Goal: Navigation & Orientation: Find specific page/section

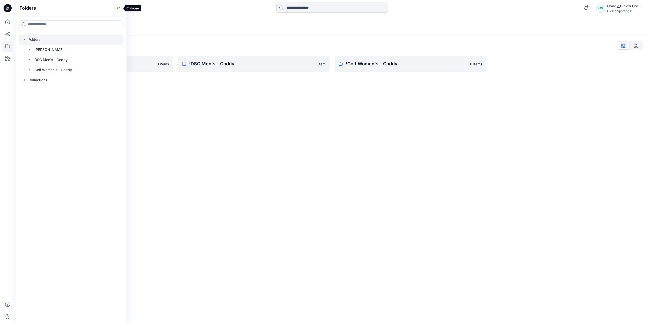
click at [116, 10] on icon at bounding box center [118, 8] width 8 height 8
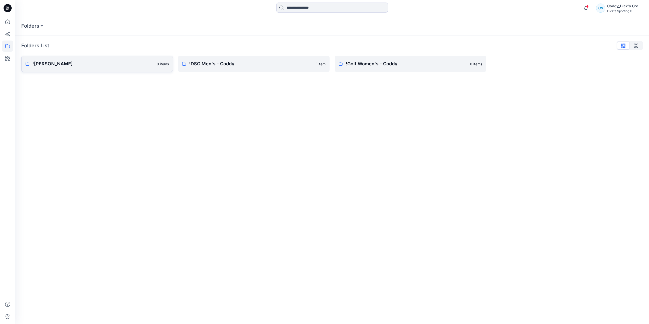
click at [96, 65] on p "![PERSON_NAME]" at bounding box center [92, 63] width 121 height 7
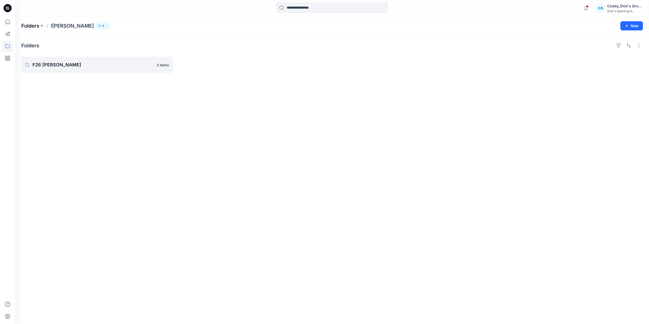
click at [32, 27] on p "Folders" at bounding box center [30, 25] width 18 height 7
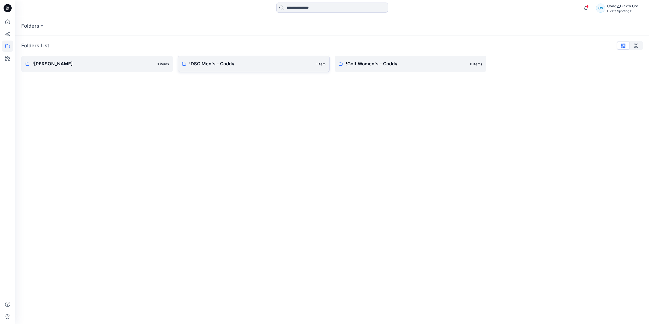
click at [225, 68] on link "!DSG Men's - Coddy 1 item" at bounding box center [253, 64] width 151 height 16
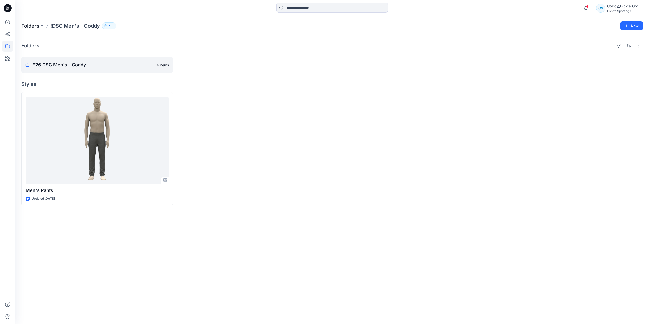
click at [30, 26] on p "Folders" at bounding box center [30, 25] width 18 height 7
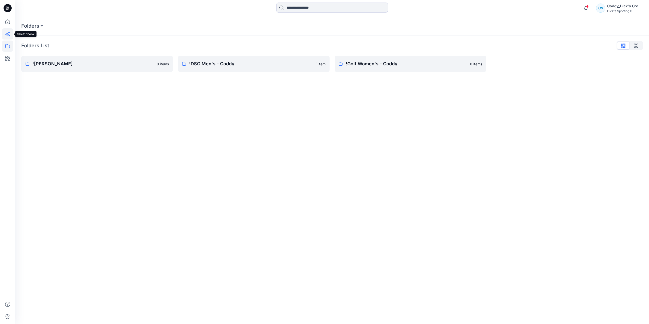
click at [11, 35] on icon at bounding box center [7, 33] width 11 height 11
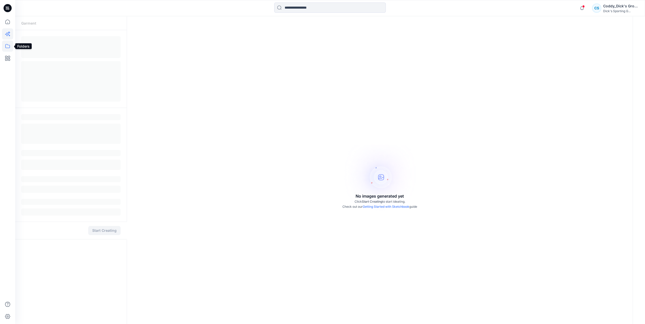
click at [8, 46] on icon at bounding box center [7, 46] width 11 height 11
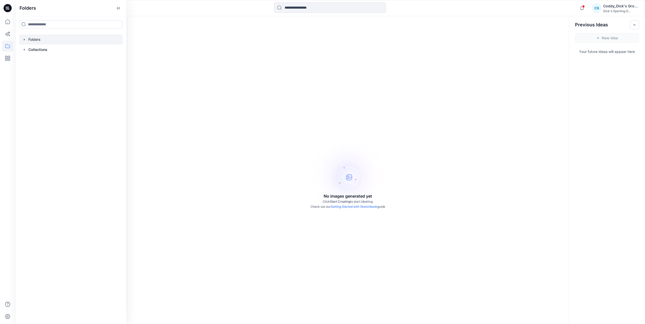
click at [23, 38] on icon "button" at bounding box center [24, 39] width 4 height 4
click at [69, 60] on div at bounding box center [70, 60] width 103 height 10
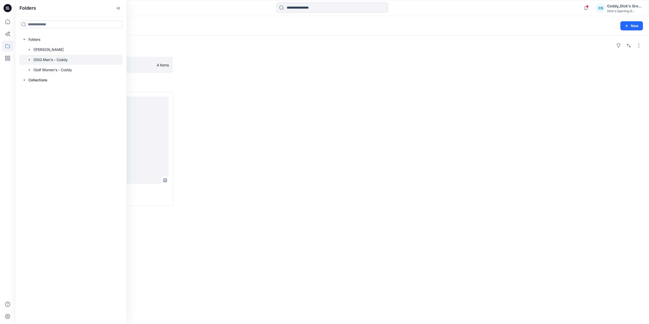
click at [362, 134] on div at bounding box center [409, 148] width 151 height 113
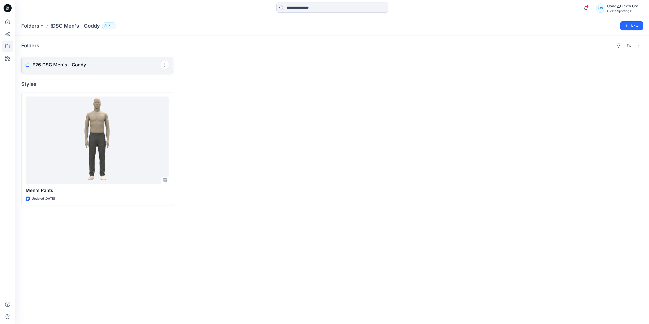
click at [78, 62] on p "F26 DSG Men's - Coddy" at bounding box center [96, 64] width 128 height 7
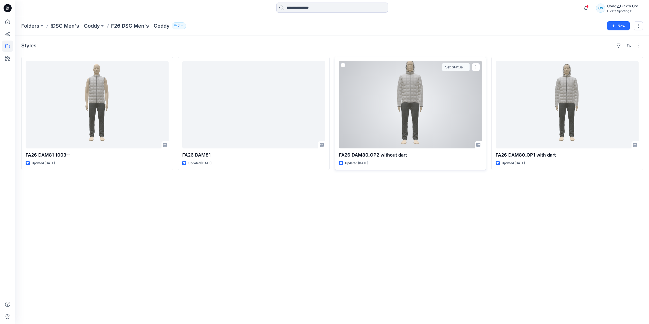
click at [463, 117] on div at bounding box center [410, 104] width 143 height 87
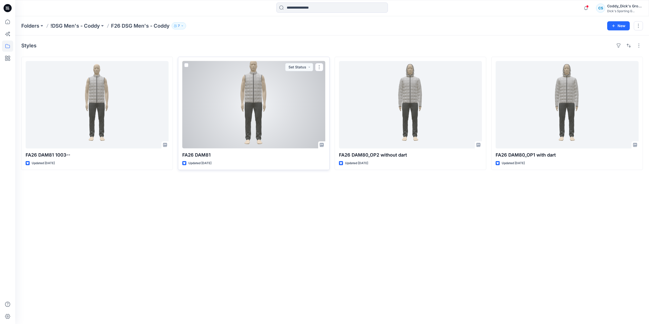
click at [284, 113] on div at bounding box center [253, 104] width 143 height 87
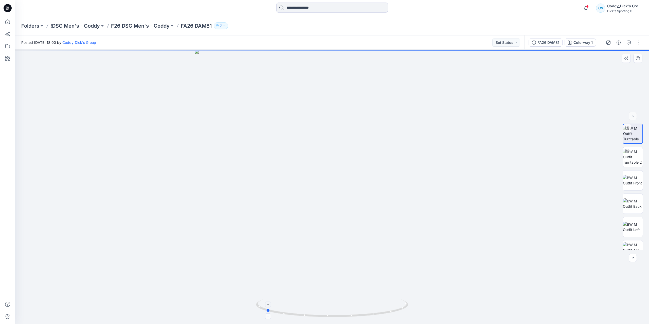
drag, startPoint x: 396, startPoint y: 315, endPoint x: 330, endPoint y: 312, distance: 66.2
click at [330, 312] on icon at bounding box center [332, 308] width 153 height 19
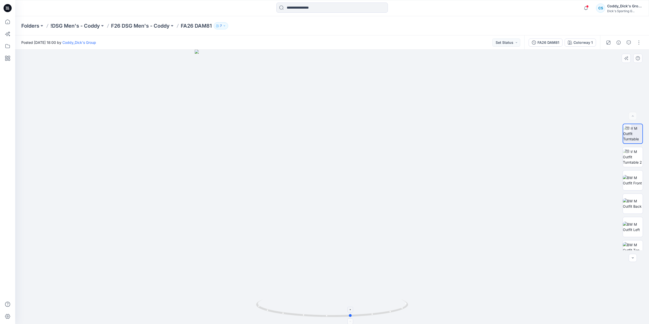
drag, startPoint x: 391, startPoint y: 314, endPoint x: 324, endPoint y: 314, distance: 66.9
click at [324, 314] on icon at bounding box center [332, 308] width 153 height 19
drag, startPoint x: 399, startPoint y: 312, endPoint x: 359, endPoint y: 316, distance: 40.8
click at [359, 316] on icon at bounding box center [332, 308] width 153 height 19
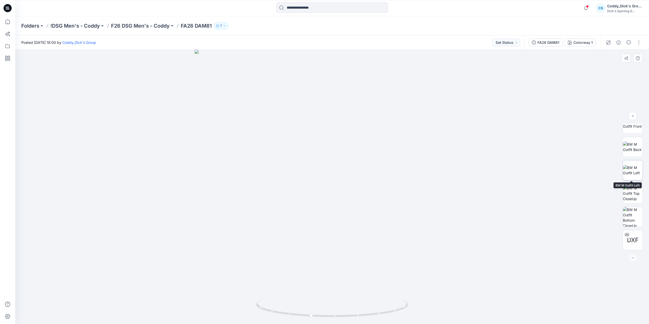
click at [633, 165] on img at bounding box center [632, 170] width 20 height 11
click at [634, 144] on img at bounding box center [632, 147] width 20 height 11
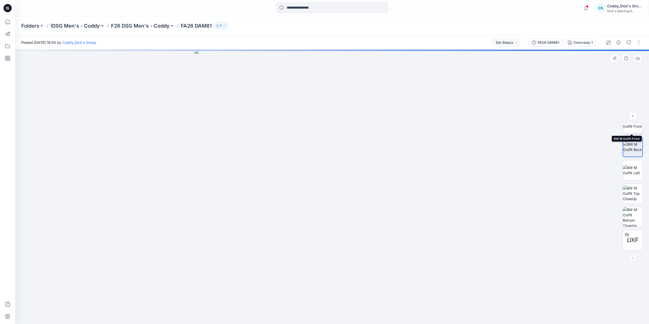
click at [635, 129] on img at bounding box center [632, 123] width 20 height 11
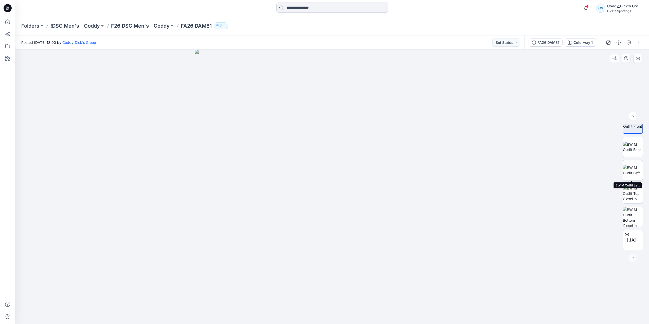
click at [632, 167] on img at bounding box center [632, 170] width 20 height 11
drag, startPoint x: 322, startPoint y: 197, endPoint x: 346, endPoint y: 197, distance: 24.3
click at [346, 197] on img at bounding box center [332, 215] width 162 height 218
click at [630, 128] on img at bounding box center [632, 123] width 20 height 11
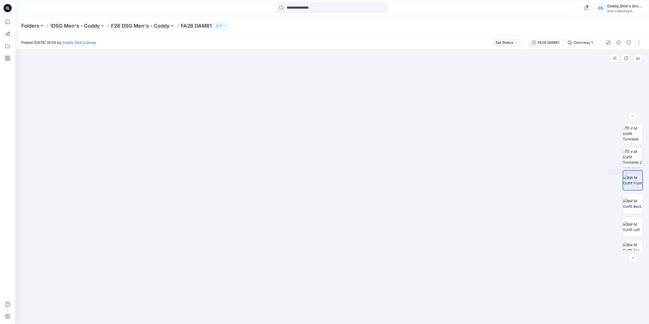
click at [631, 158] on img at bounding box center [632, 157] width 20 height 16
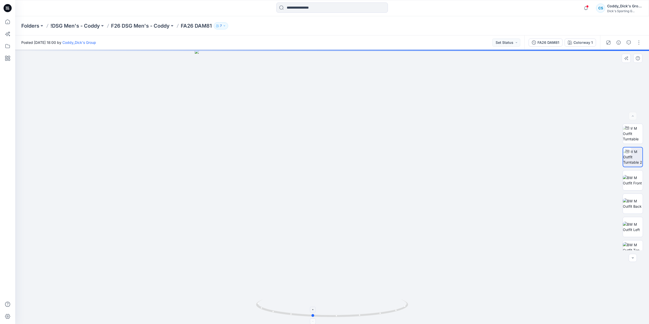
drag, startPoint x: 385, startPoint y: 314, endPoint x: 376, endPoint y: 303, distance: 14.0
click at [376, 314] on icon at bounding box center [332, 308] width 153 height 19
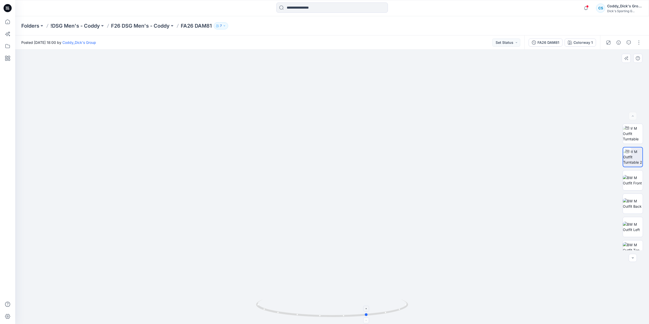
drag, startPoint x: 327, startPoint y: 317, endPoint x: 382, endPoint y: 315, distance: 55.6
click at [382, 315] on icon at bounding box center [332, 308] width 153 height 19
drag, startPoint x: 395, startPoint y: 312, endPoint x: 356, endPoint y: 317, distance: 39.9
click at [356, 317] on icon at bounding box center [332, 308] width 153 height 19
drag, startPoint x: 396, startPoint y: 310, endPoint x: 324, endPoint y: 315, distance: 72.1
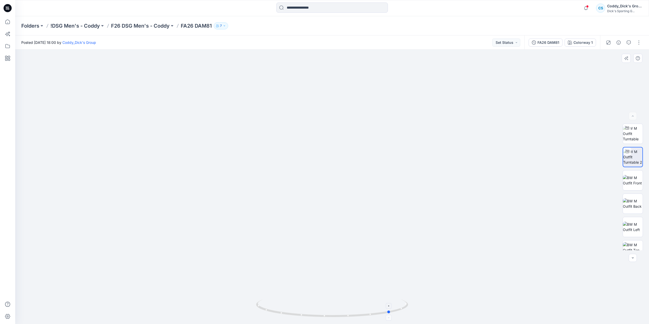
click at [324, 316] on icon at bounding box center [332, 308] width 153 height 19
drag, startPoint x: 365, startPoint y: 316, endPoint x: 446, endPoint y: 310, distance: 80.5
click at [446, 310] on div at bounding box center [331, 187] width 633 height 274
click at [381, 310] on icon at bounding box center [332, 308] width 153 height 19
